Goal: Information Seeking & Learning: Learn about a topic

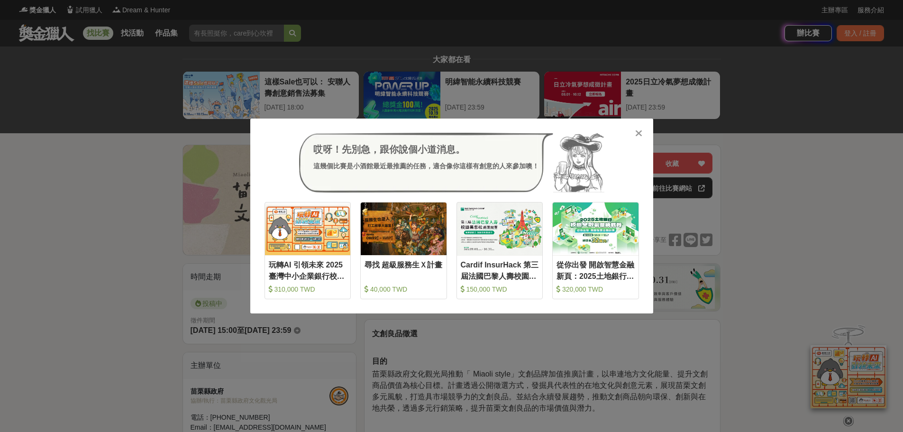
click at [842, 138] on div "哎呀！先別急，跟你說個小道消息。 這幾個比賽是小酒館最近最推薦的任務，適合像你這樣有創意的人來參加噢！ 收藏 玩轉AI 引領未來 2025臺灣中小企業銀行校園…" at bounding box center [451, 216] width 903 height 432
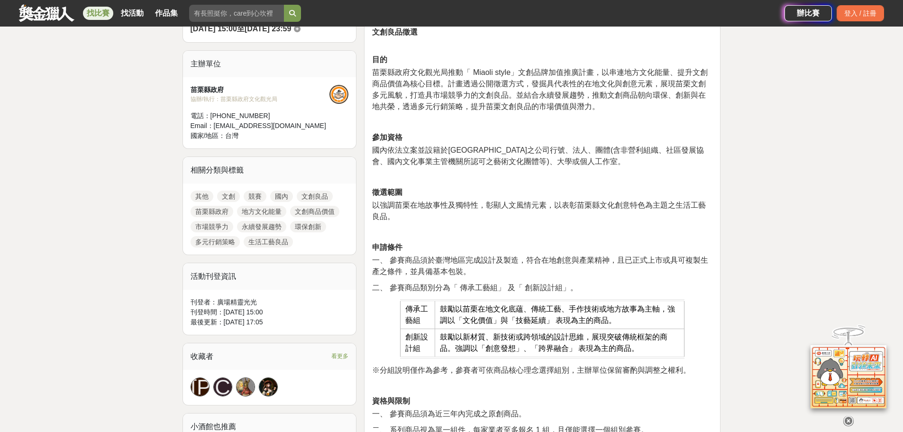
scroll to position [332, 0]
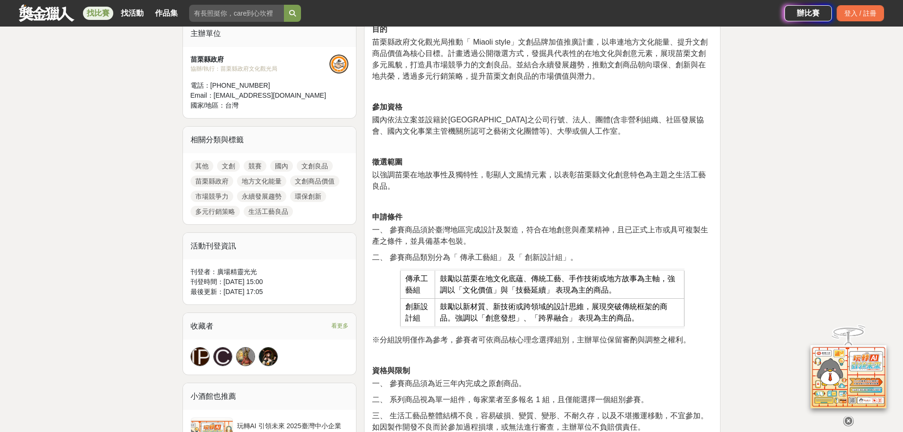
click at [100, 11] on link "找比賽" at bounding box center [98, 13] width 30 height 13
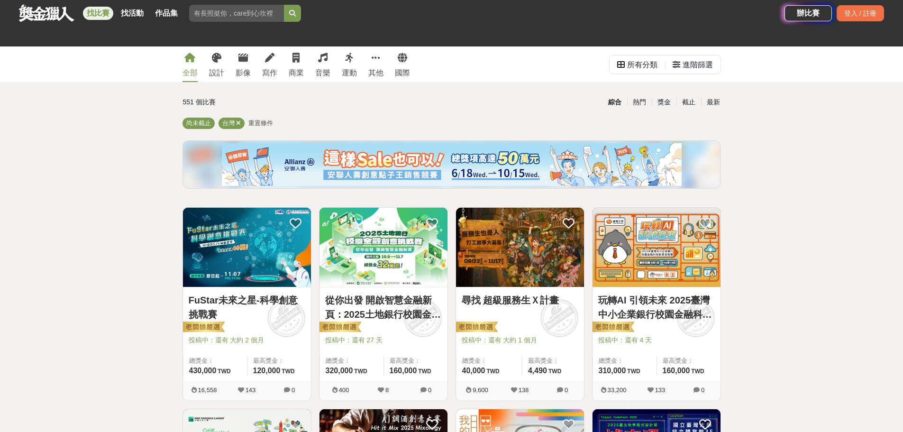
click at [264, 126] on span "重置條件" at bounding box center [260, 122] width 25 height 7
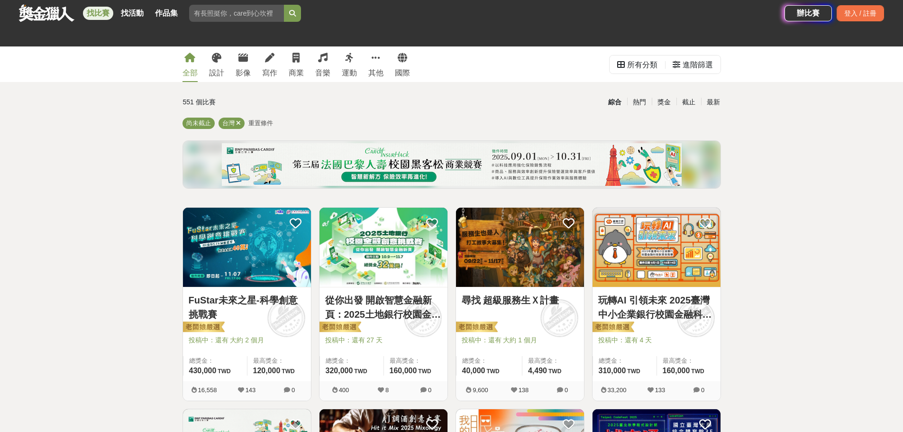
click at [264, 126] on span "重置條件" at bounding box center [260, 122] width 25 height 7
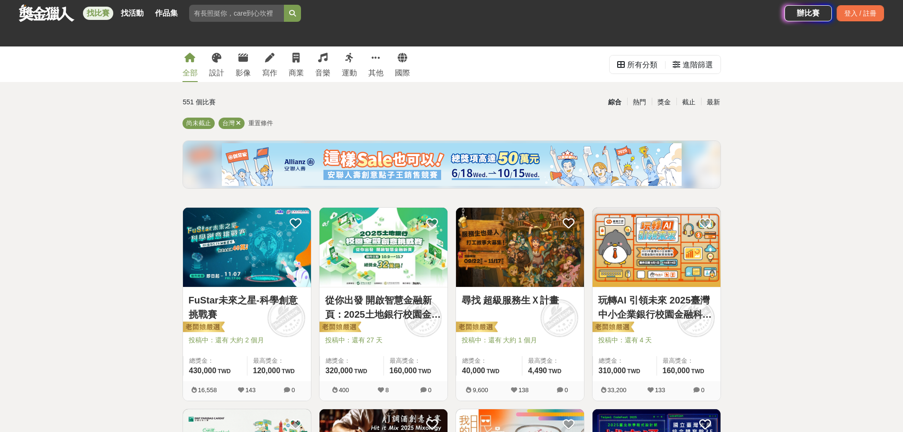
click at [264, 126] on span "重置條件" at bounding box center [260, 122] width 25 height 7
click at [627, 64] on div "所有分類" at bounding box center [642, 64] width 30 height 19
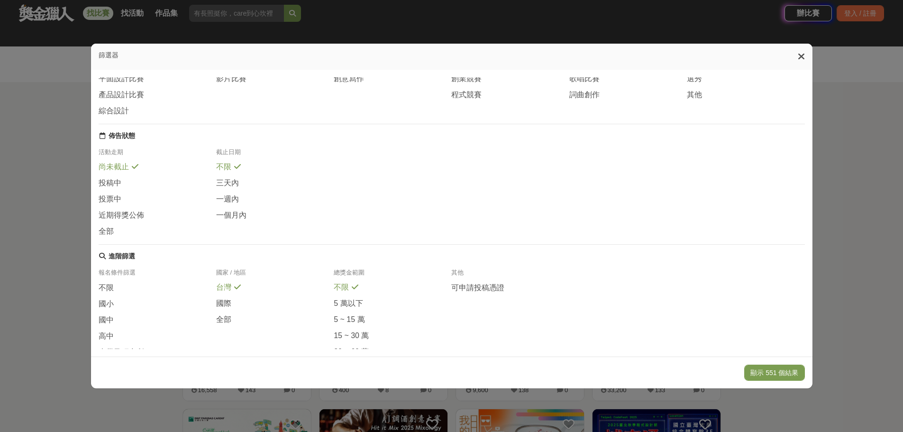
scroll to position [112, 0]
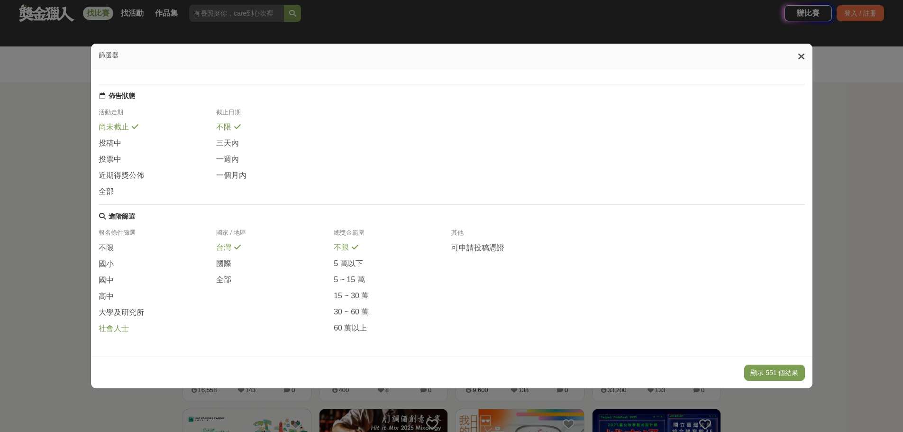
click at [119, 327] on span "社會人士" at bounding box center [114, 329] width 30 height 10
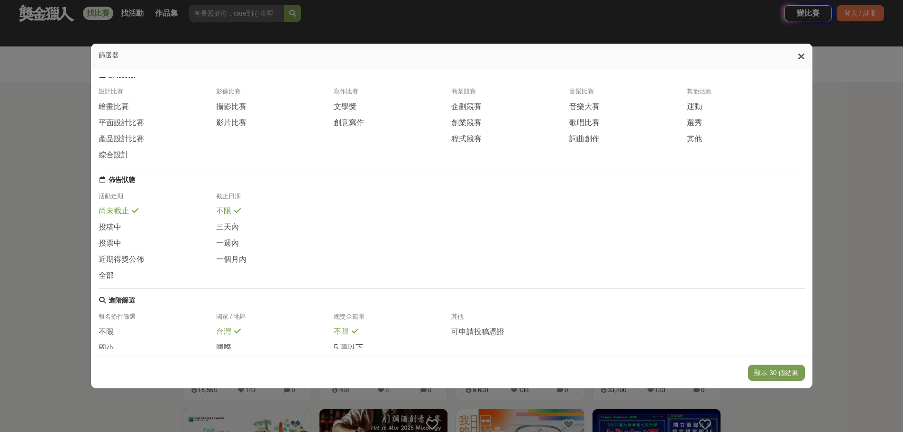
scroll to position [0, 0]
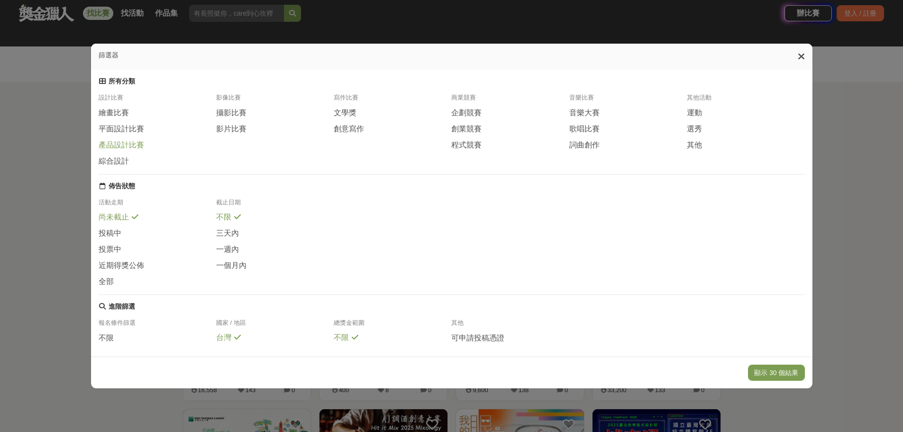
click at [126, 148] on span "產品設計比賽" at bounding box center [121, 145] width 45 height 10
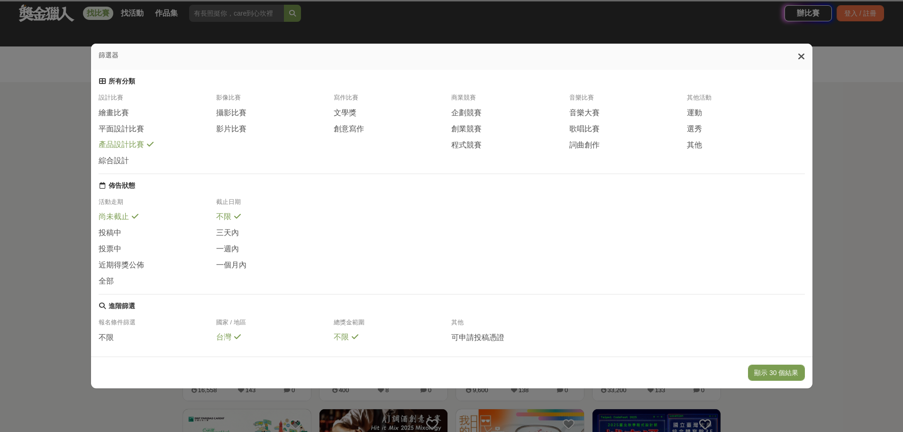
click at [111, 155] on div "產品設計比賽" at bounding box center [158, 148] width 118 height 16
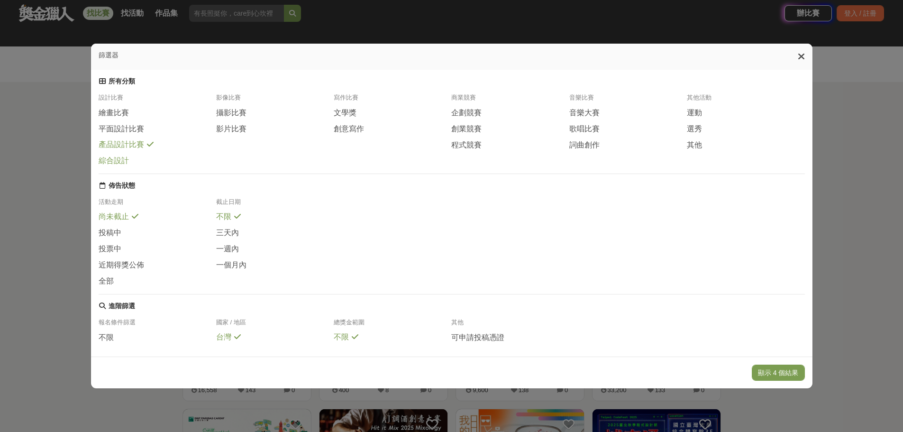
click at [114, 166] on span "綜合設計" at bounding box center [114, 161] width 30 height 10
click at [696, 150] on span "其他" at bounding box center [694, 145] width 15 height 10
drag, startPoint x: 465, startPoint y: 115, endPoint x: 470, endPoint y: 122, distance: 8.2
click at [465, 115] on span "企劃競賽" at bounding box center [466, 113] width 30 height 10
click at [477, 134] on span "創業競賽" at bounding box center [466, 129] width 30 height 10
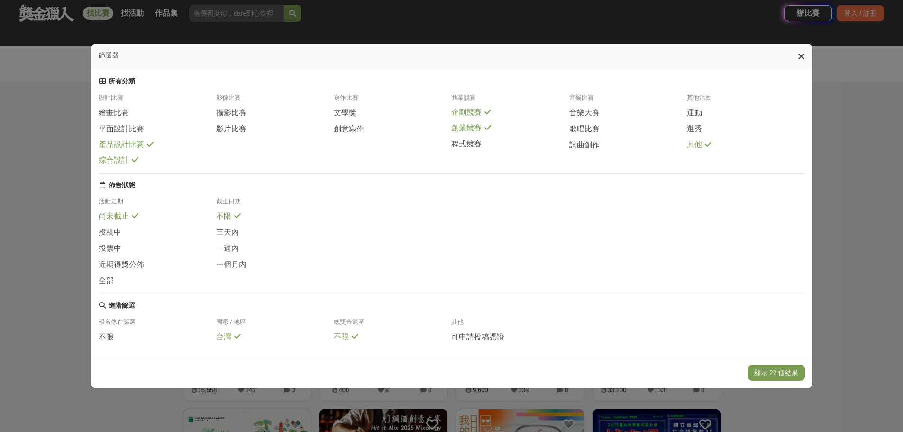
click at [703, 150] on div "其他" at bounding box center [746, 145] width 118 height 10
click at [697, 148] on span "其他" at bounding box center [694, 145] width 15 height 10
click at [474, 133] on span "創業競賽" at bounding box center [466, 128] width 30 height 10
click at [481, 118] on div "企劃競賽" at bounding box center [510, 113] width 118 height 10
click at [702, 150] on div "其他" at bounding box center [746, 145] width 118 height 10
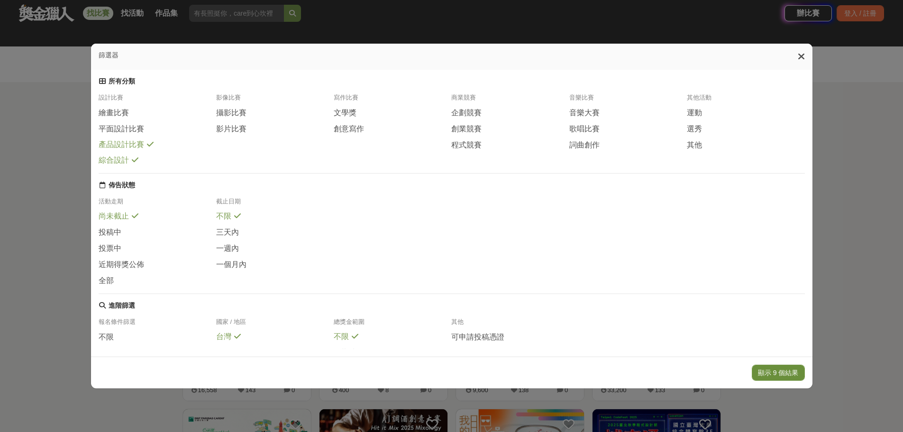
click at [787, 374] on button "顯示 9 個結果" at bounding box center [778, 372] width 53 height 16
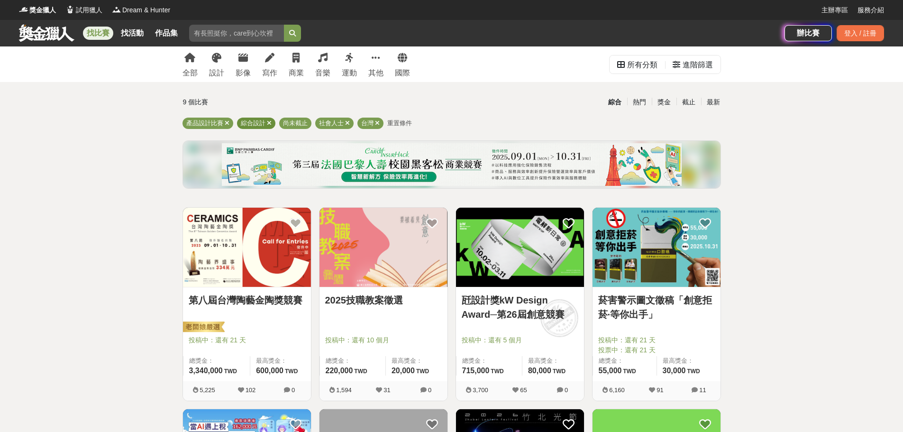
click at [268, 123] on icon at bounding box center [269, 123] width 5 height 6
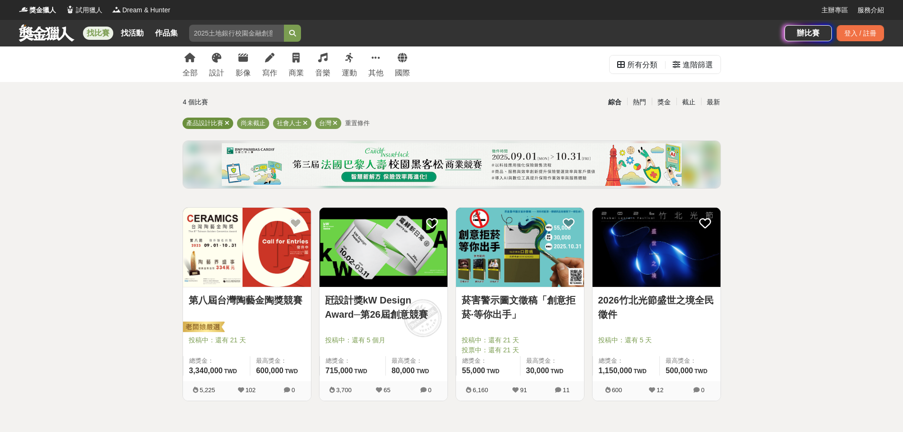
click at [226, 124] on icon at bounding box center [227, 123] width 5 height 6
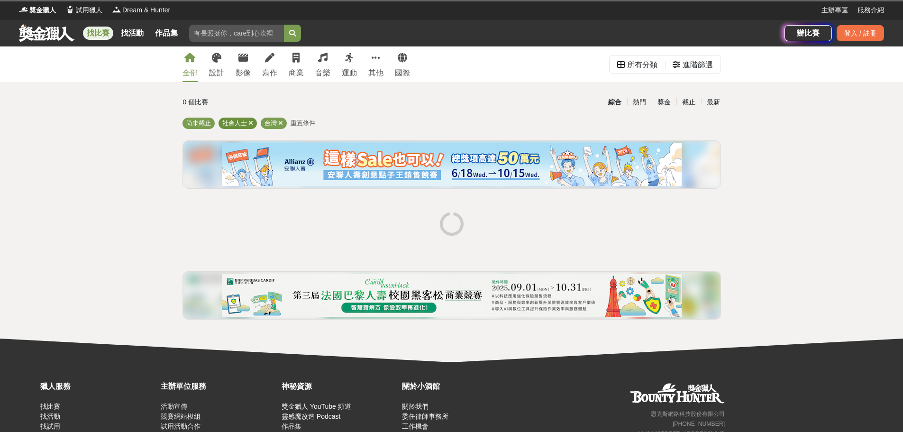
click at [251, 124] on icon at bounding box center [250, 123] width 5 height 6
